Goal: Information Seeking & Learning: Understand process/instructions

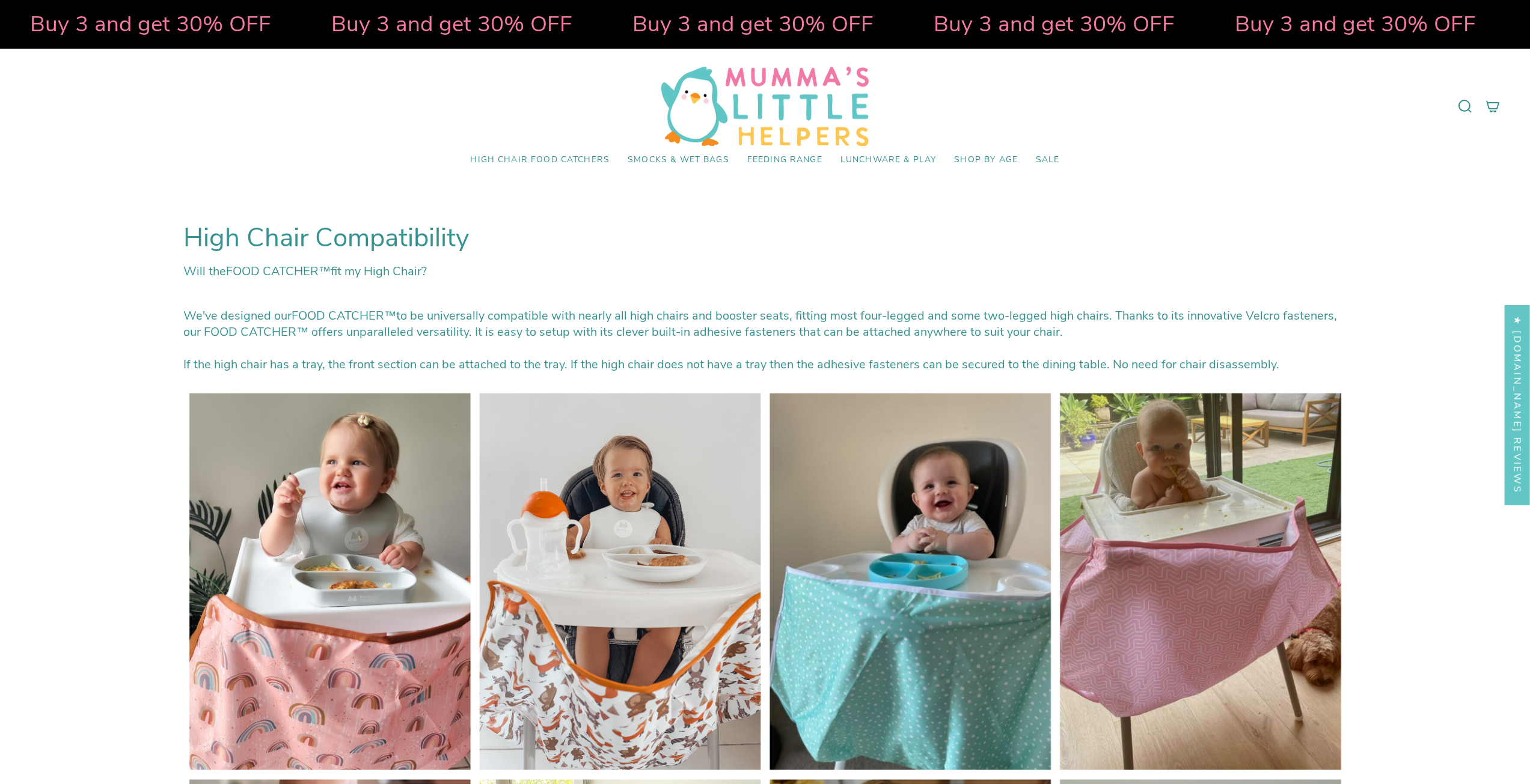
select select "pictures-first"
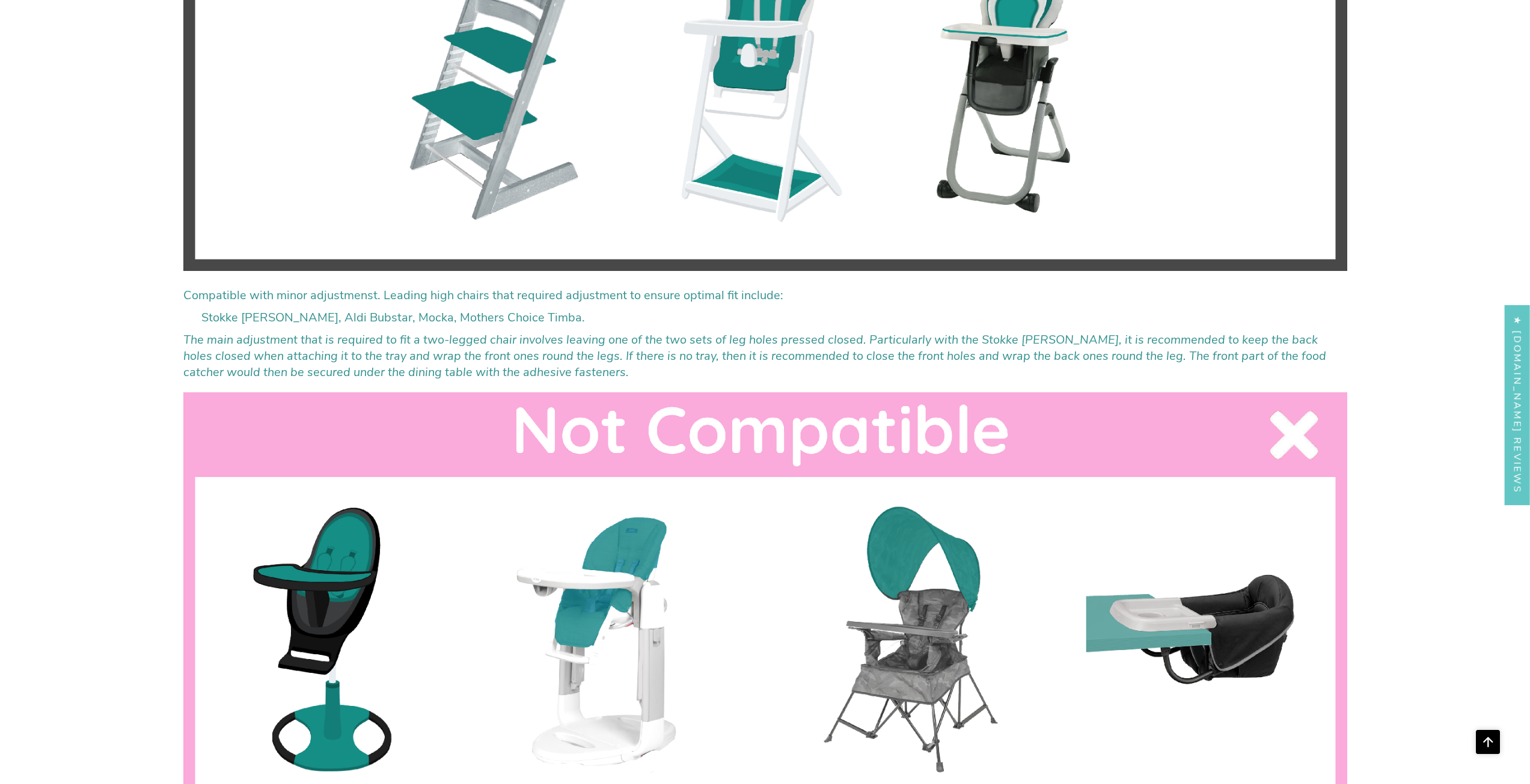
scroll to position [3365, 0]
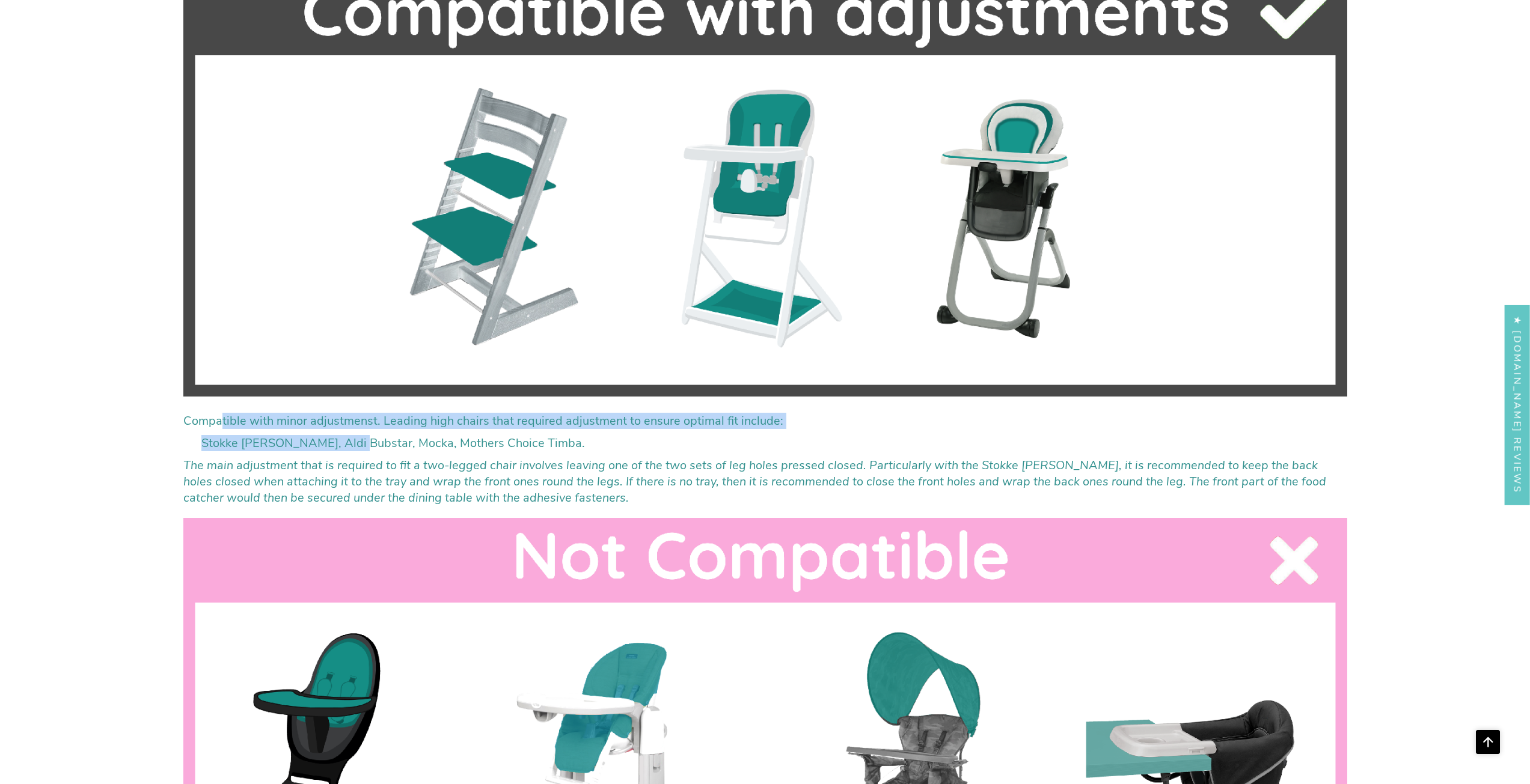
drag, startPoint x: 217, startPoint y: 437, endPoint x: 341, endPoint y: 443, distance: 124.1
click at [341, 443] on div "Will the FOOD CATCHER™ fit my High Chair? We've designed our FOOD CATCHER™ to b…" at bounding box center [765, 784] width 1164 height 7772
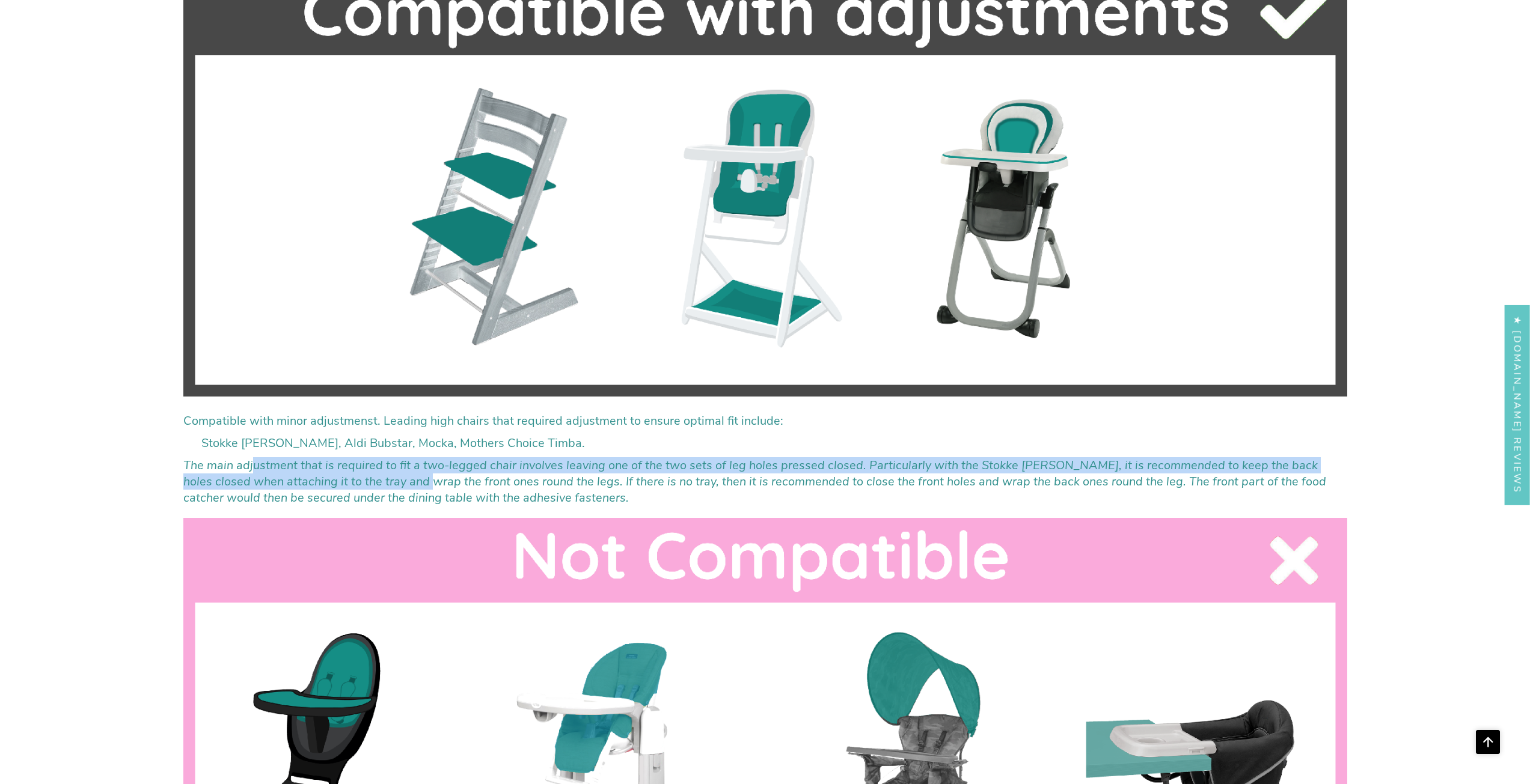
drag, startPoint x: 308, startPoint y: 484, endPoint x: 374, endPoint y: 489, distance: 66.2
click at [374, 489] on em "The main adjustment that is required to fit a two-legged chair involves leaving…" at bounding box center [755, 481] width 1143 height 49
click at [362, 480] on em "The main adjustment that is required to fit a two-legged chair involves leaving…" at bounding box center [755, 481] width 1143 height 49
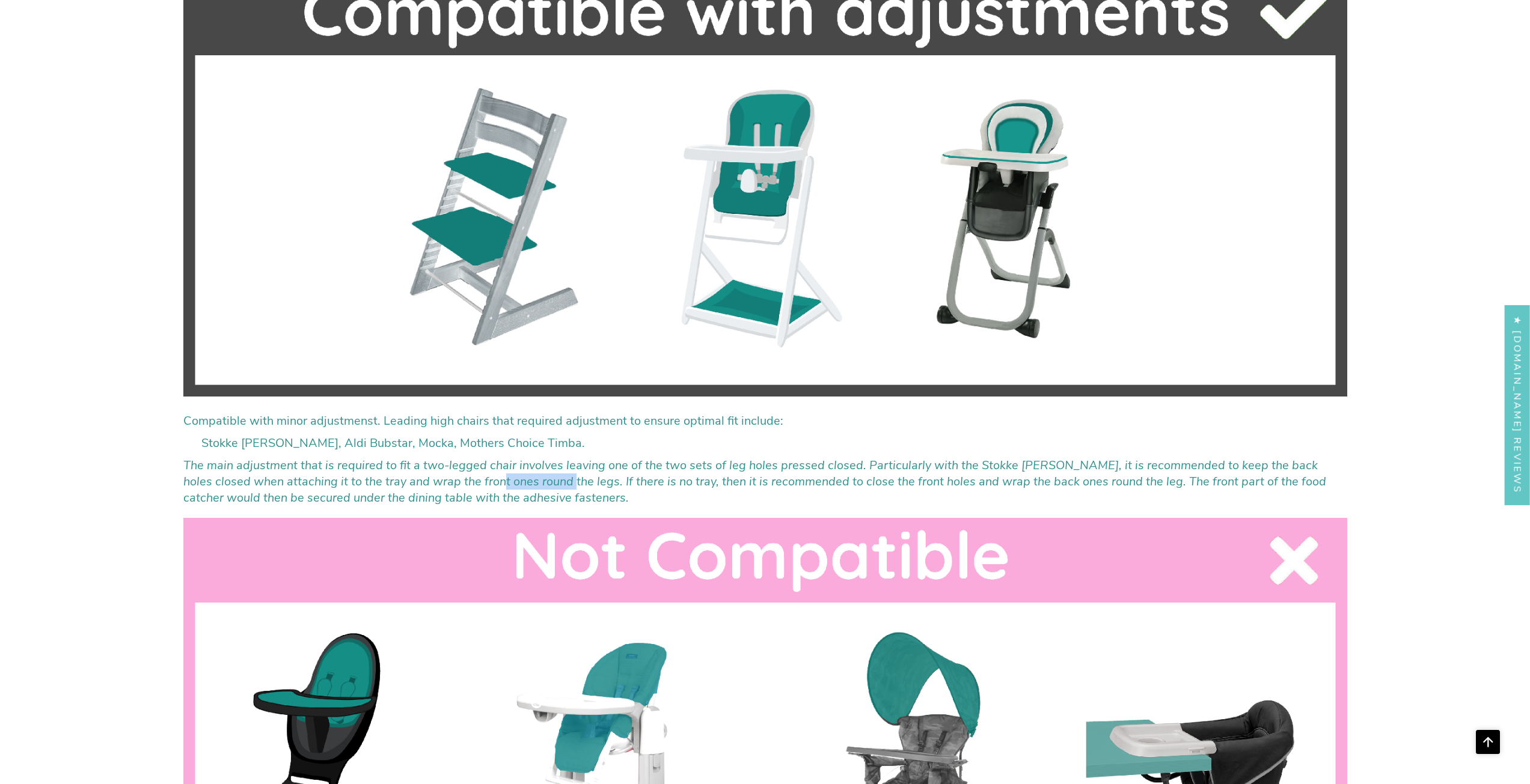
drag, startPoint x: 437, startPoint y: 491, endPoint x: 514, endPoint y: 500, distance: 77.5
click at [514, 500] on em "The main adjustment that is required to fit a two-legged chair involves leaving…" at bounding box center [755, 481] width 1143 height 49
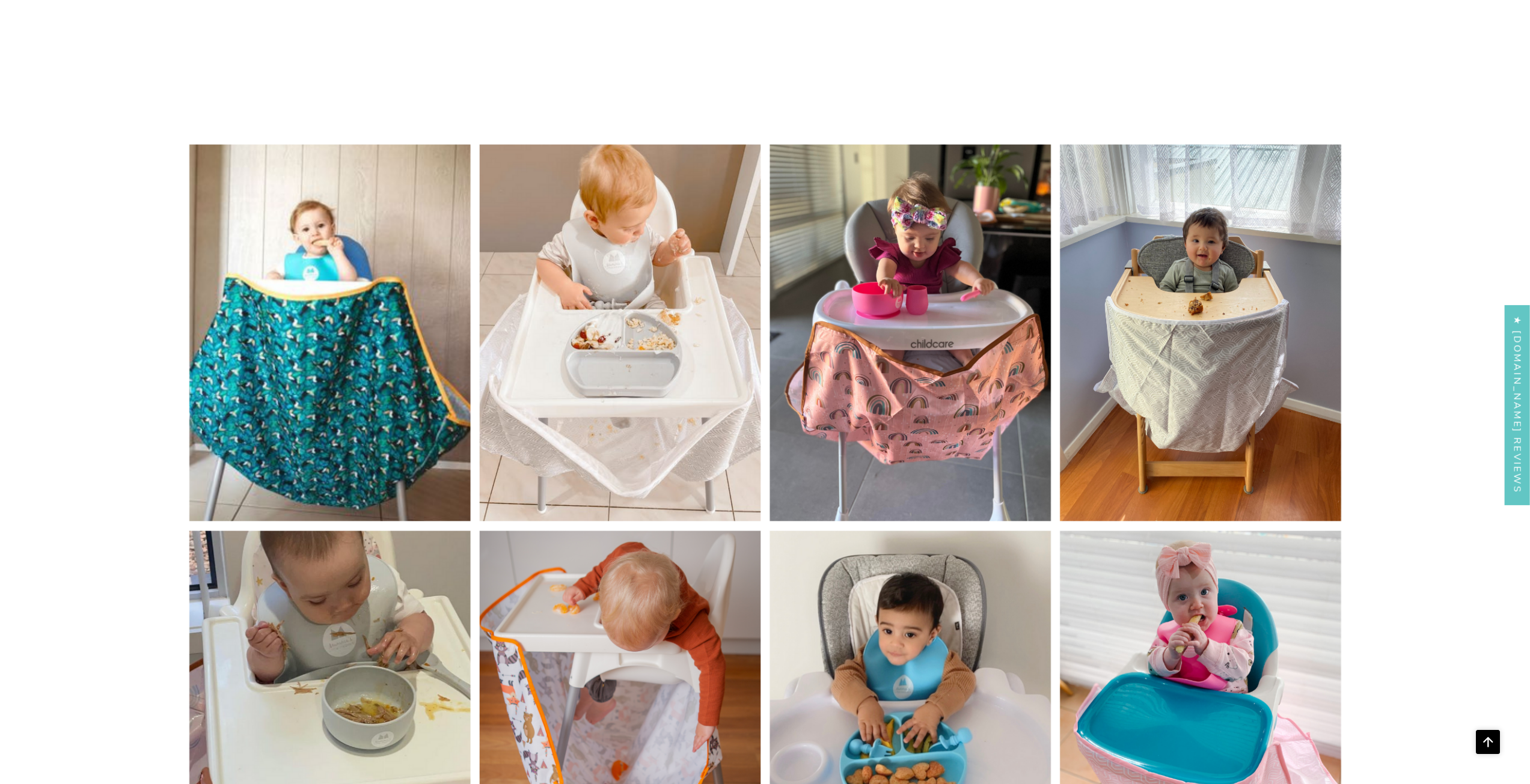
scroll to position [6489, 0]
